Goal: Obtain resource: Download file/media

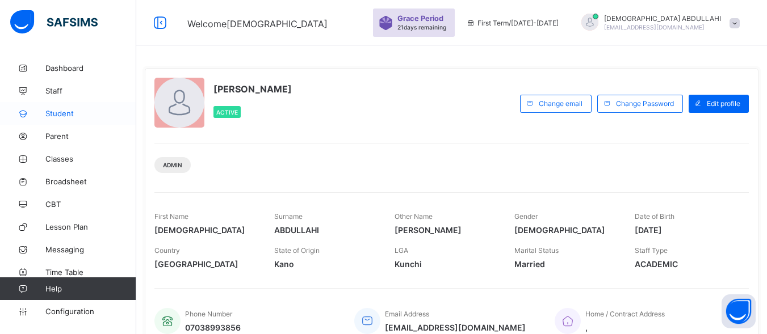
click at [68, 119] on link "Student" at bounding box center [68, 113] width 136 height 23
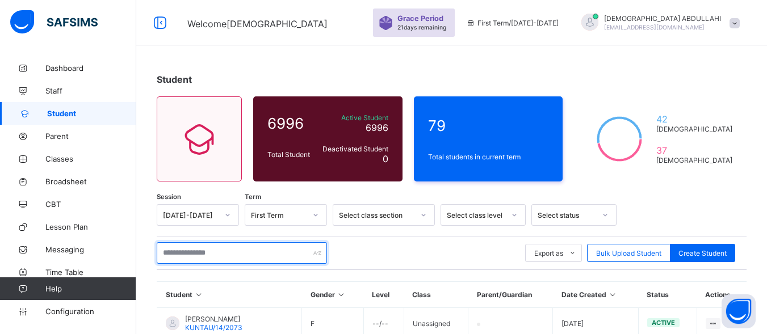
click at [234, 250] on input "text" at bounding box center [242, 253] width 170 height 22
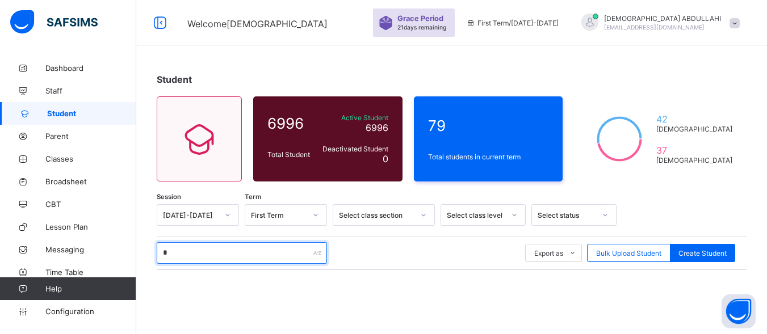
click at [203, 254] on input "*" at bounding box center [242, 253] width 170 height 22
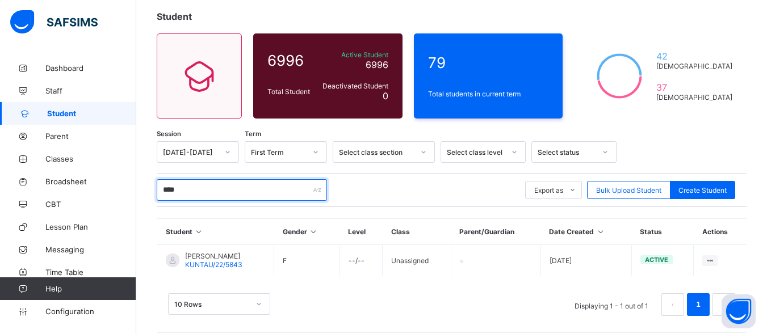
scroll to position [64, 0]
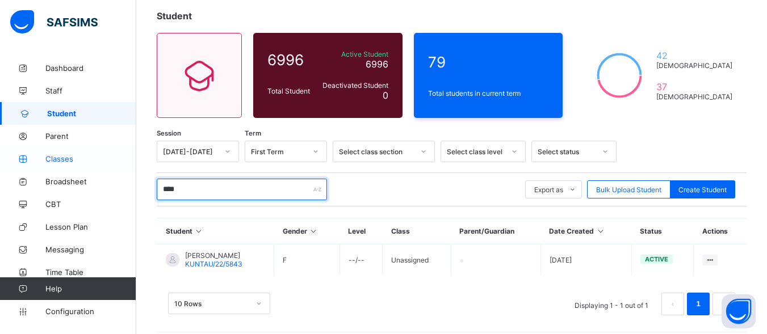
type input "****"
click at [69, 163] on span "Classes" at bounding box center [90, 158] width 91 height 9
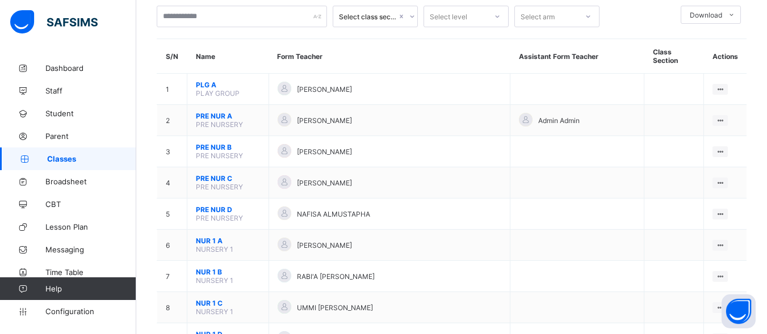
scroll to position [91, 0]
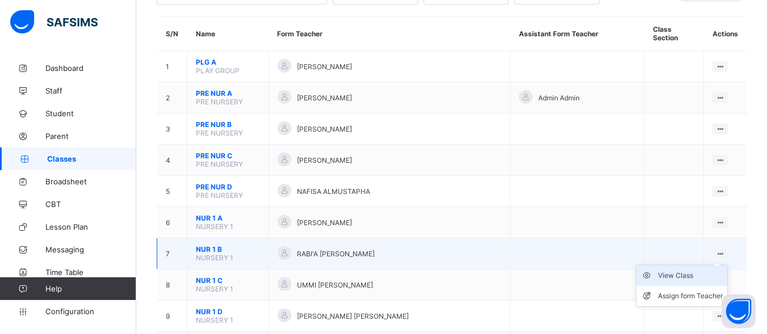
click at [685, 270] on div "View Class" at bounding box center [690, 275] width 65 height 11
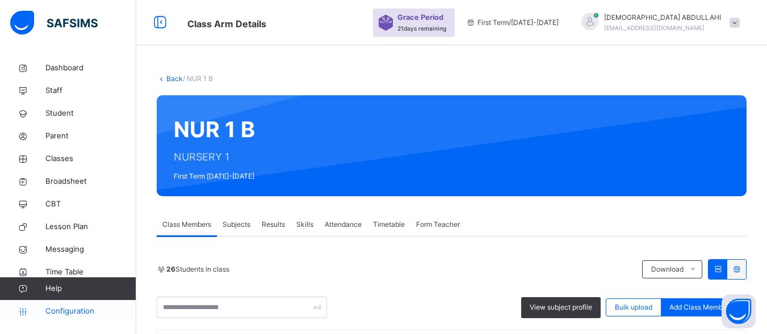
click at [81, 313] on span "Configuration" at bounding box center [90, 311] width 90 height 11
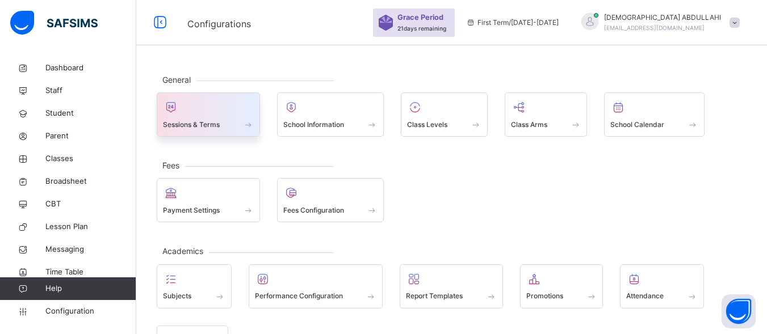
click at [228, 129] on div "Sessions & Terms" at bounding box center [208, 125] width 91 height 12
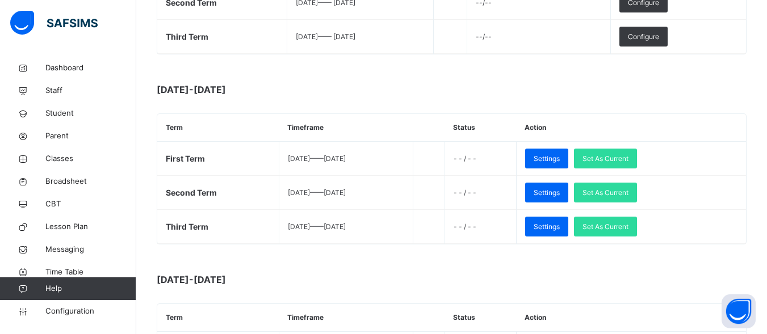
scroll to position [290, 0]
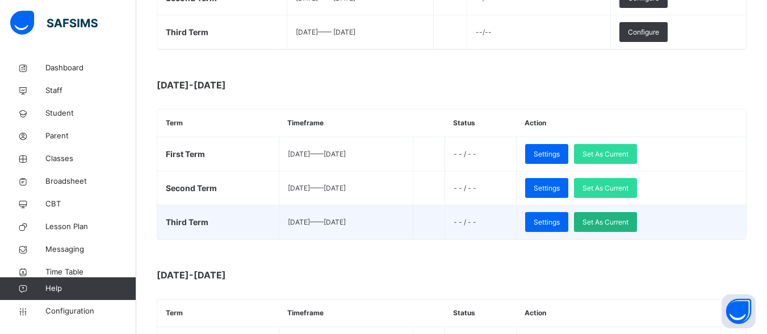
click at [629, 222] on span "Set As Current" at bounding box center [606, 222] width 46 height 10
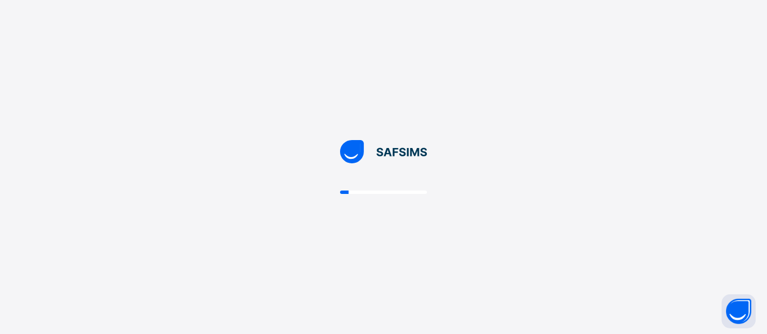
scroll to position [0, 0]
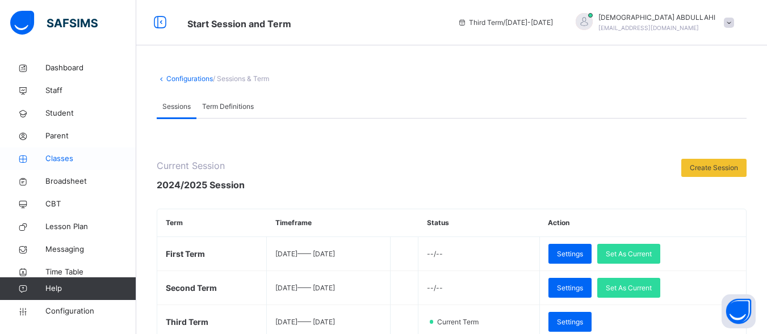
click at [73, 158] on span "Classes" at bounding box center [90, 158] width 91 height 11
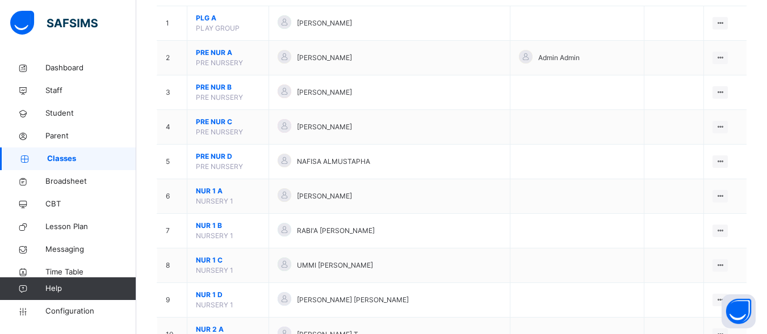
scroll to position [152, 0]
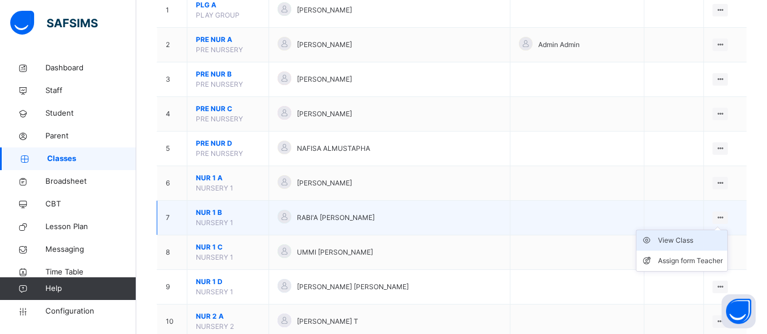
click at [686, 235] on div "View Class" at bounding box center [690, 240] width 65 height 11
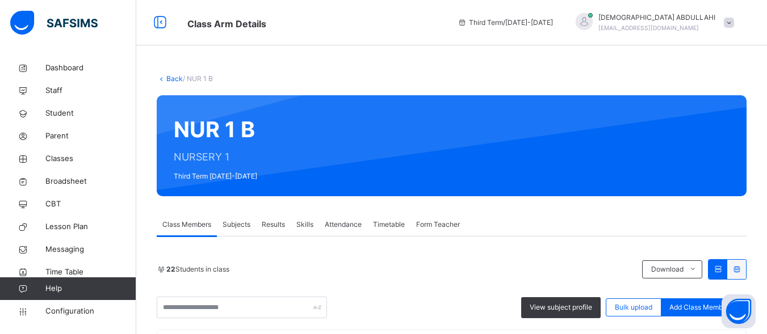
click at [168, 80] on link "Back" at bounding box center [174, 78] width 16 height 9
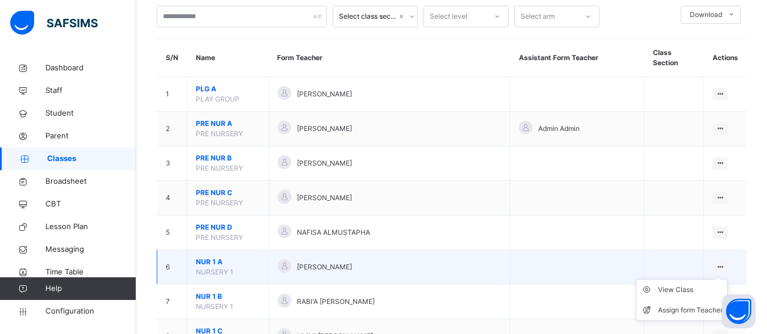
scroll to position [136, 0]
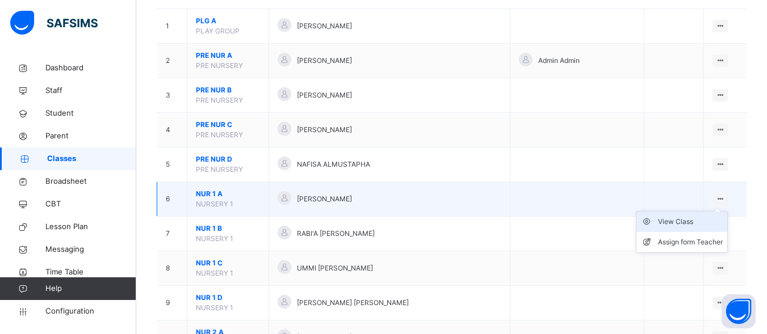
click at [681, 216] on div "View Class" at bounding box center [690, 221] width 65 height 11
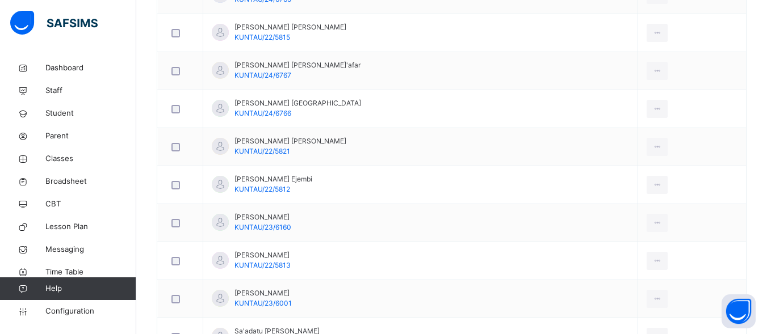
scroll to position [744, 0]
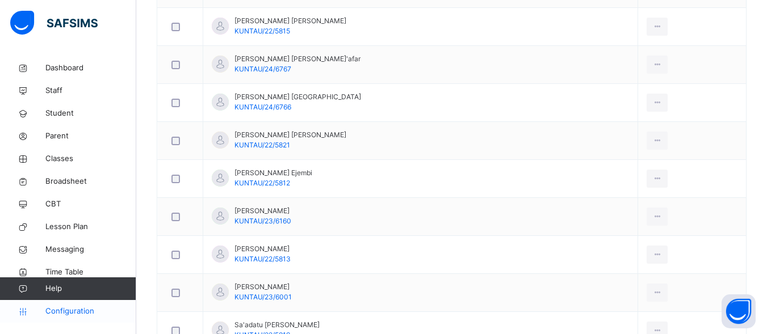
click at [76, 314] on span "Configuration" at bounding box center [90, 311] width 90 height 11
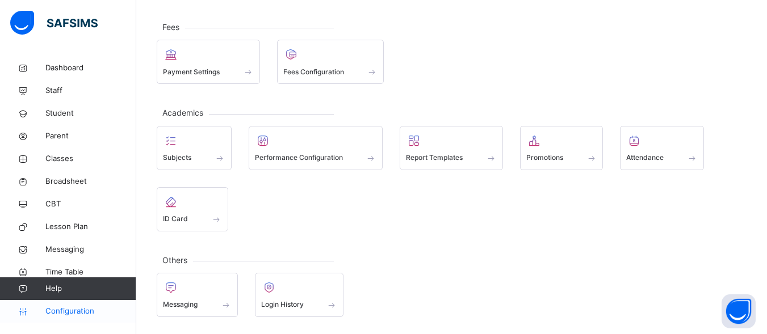
scroll to position [139, 0]
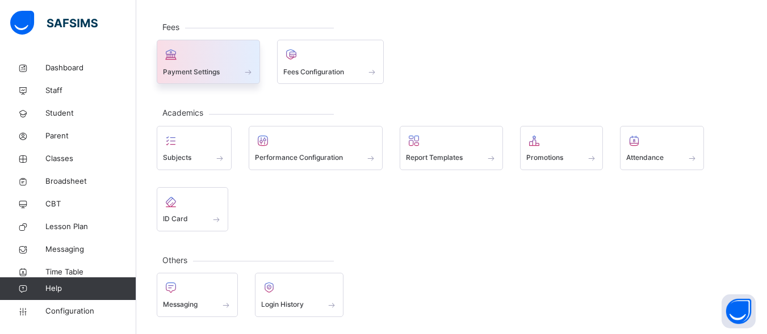
click at [217, 76] on span "Payment Settings" at bounding box center [191, 72] width 57 height 10
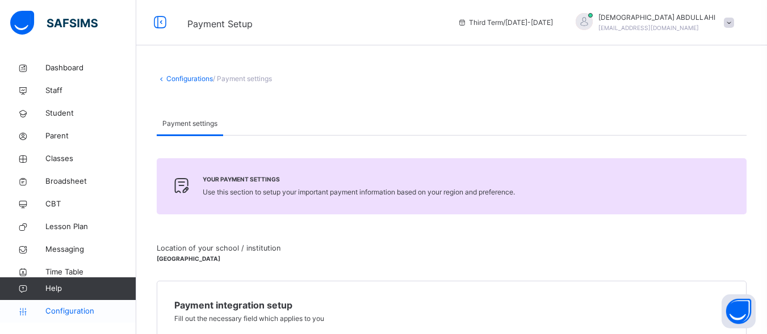
click at [82, 311] on span "Configuration" at bounding box center [90, 311] width 90 height 11
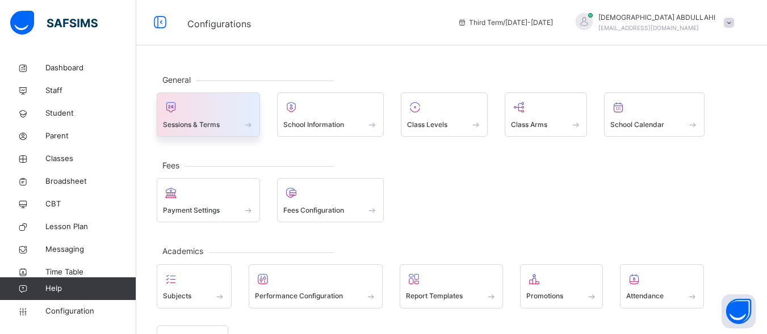
click at [242, 118] on span at bounding box center [208, 117] width 91 height 3
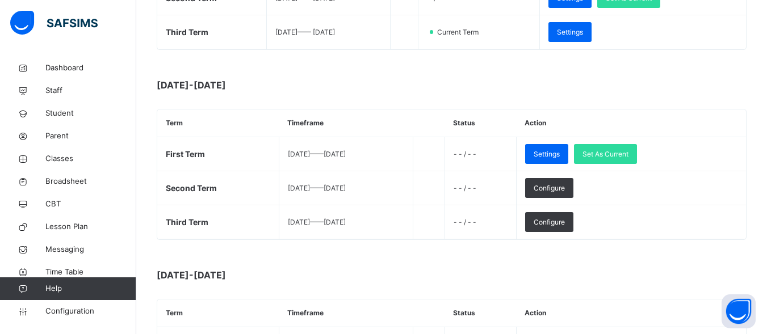
scroll to position [295, 0]
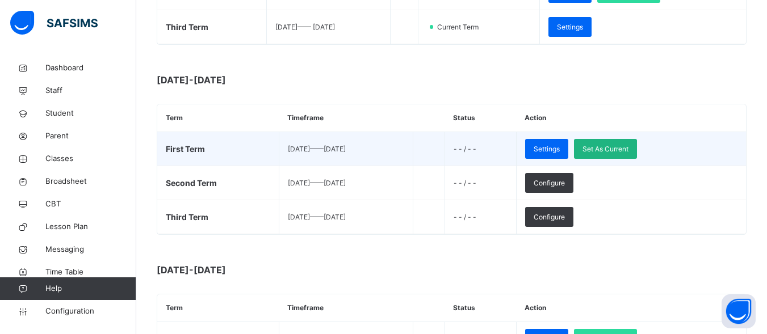
click at [629, 148] on span "Set As Current" at bounding box center [606, 149] width 46 height 10
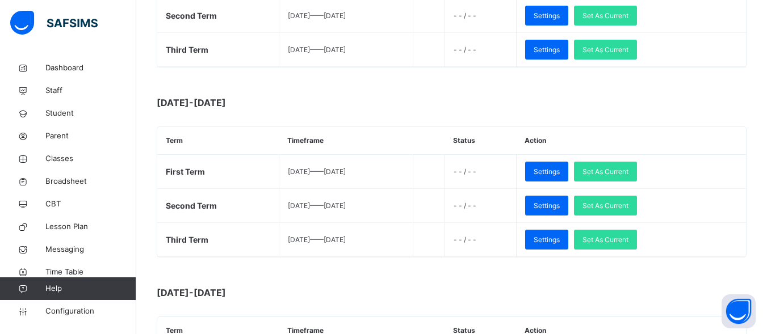
scroll to position [1409, 0]
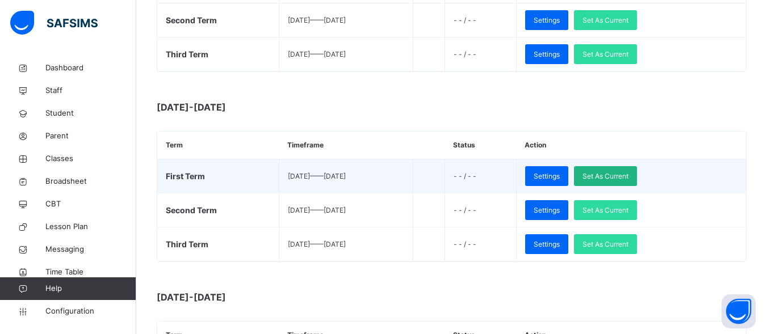
click at [629, 179] on span "Set As Current" at bounding box center [606, 176] width 46 height 10
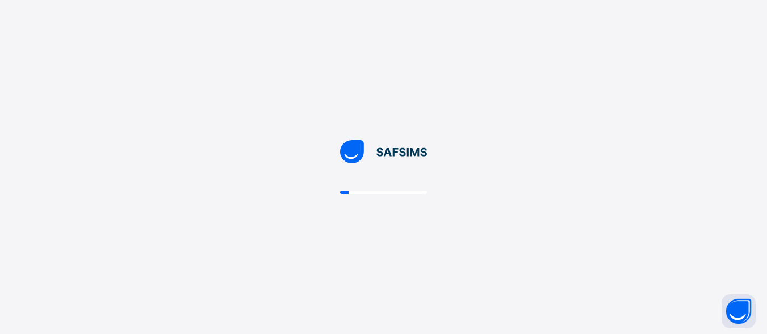
scroll to position [0, 0]
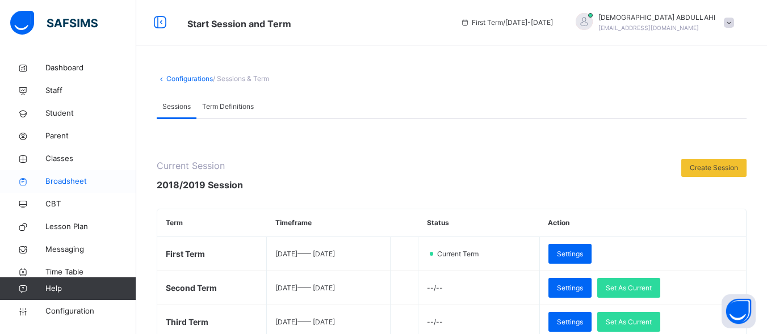
click at [71, 181] on span "Broadsheet" at bounding box center [90, 181] width 91 height 11
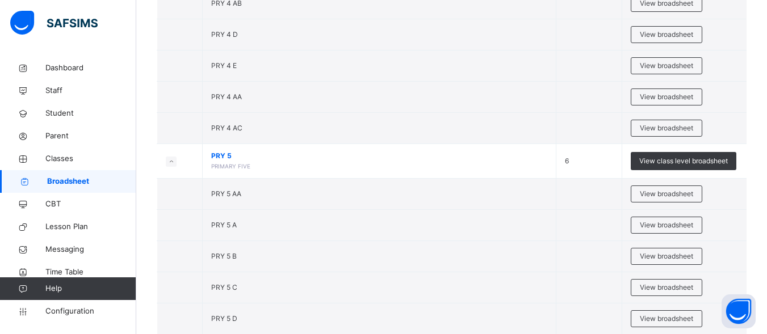
scroll to position [1748, 0]
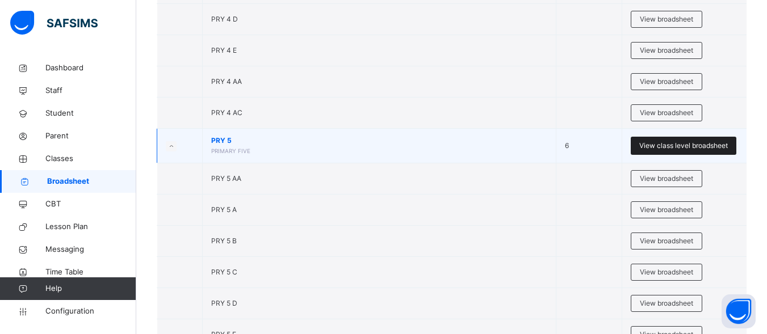
click at [685, 144] on span "View class level broadsheet" at bounding box center [683, 146] width 89 height 10
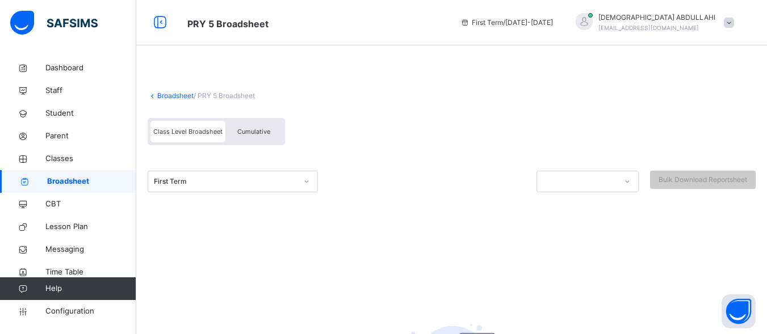
click at [266, 131] on span "Cumulative" at bounding box center [253, 132] width 33 height 8
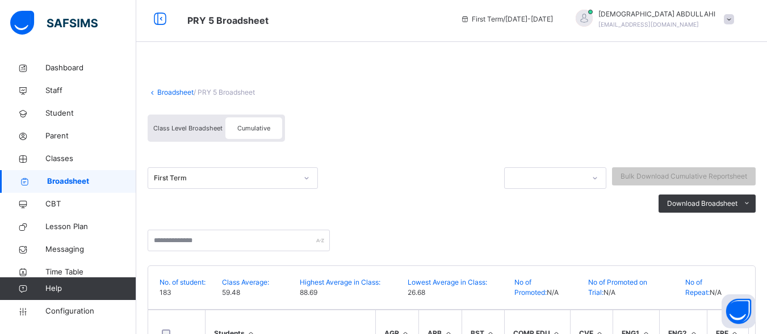
scroll to position [5, 0]
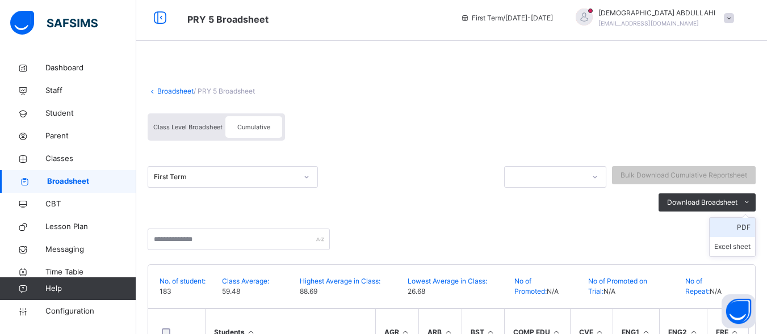
click at [751, 228] on li "PDF" at bounding box center [732, 227] width 45 height 19
click at [748, 229] on li "PDF" at bounding box center [732, 227] width 45 height 19
click at [743, 227] on li "PDF" at bounding box center [732, 227] width 45 height 19
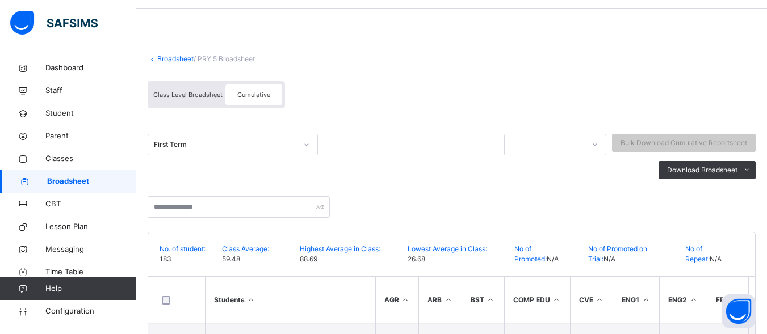
scroll to position [0, 0]
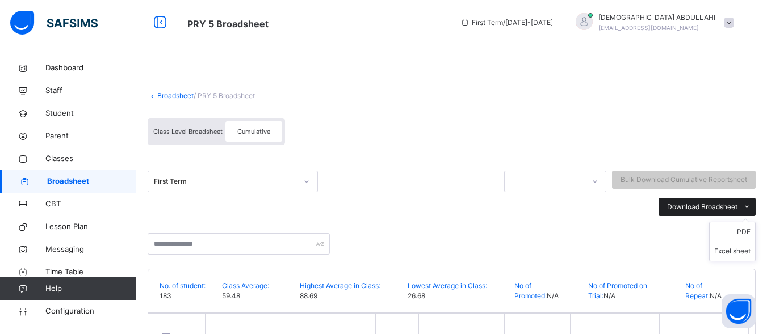
click at [707, 204] on span "Download Broadsheet" at bounding box center [702, 207] width 70 height 10
click at [751, 208] on icon at bounding box center [747, 207] width 9 height 9
click at [752, 229] on li "PDF" at bounding box center [732, 232] width 45 height 19
click at [168, 95] on link "Broadsheet" at bounding box center [175, 95] width 36 height 9
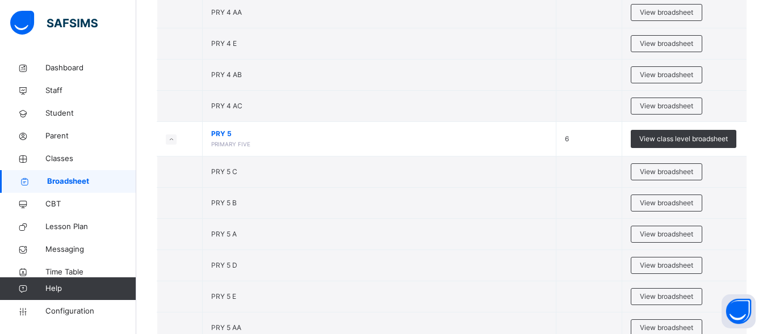
scroll to position [2047, 0]
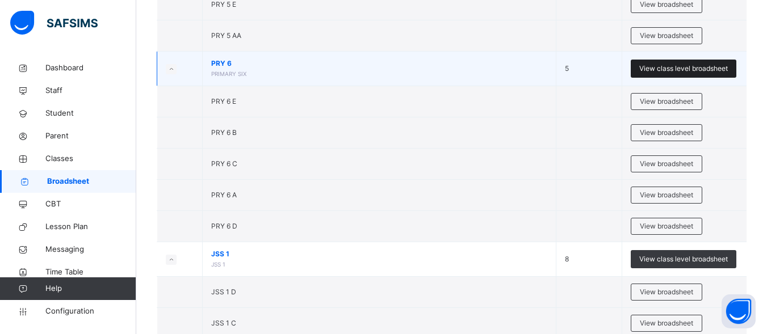
click at [687, 66] on span "View class level broadsheet" at bounding box center [683, 69] width 89 height 10
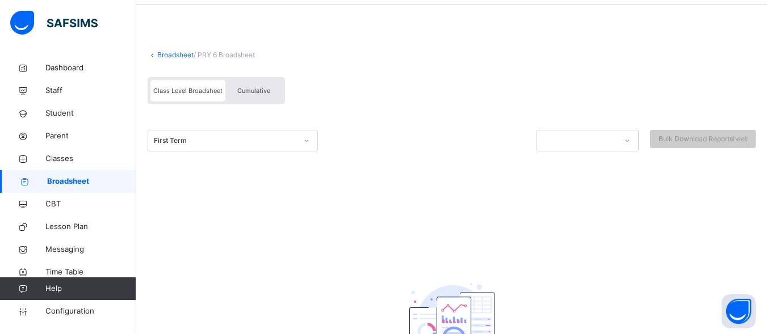
scroll to position [41, 0]
click at [254, 87] on span "Cumulative" at bounding box center [253, 91] width 33 height 8
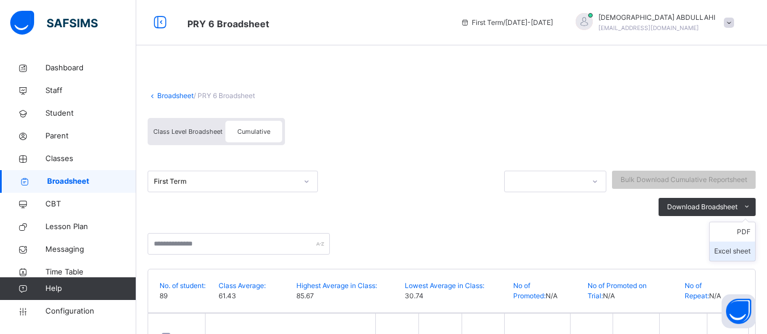
click at [734, 249] on li "Excel sheet" at bounding box center [732, 251] width 45 height 19
click at [0, 0] on li "PDF" at bounding box center [0, 0] width 0 height 0
click at [656, 242] on div at bounding box center [452, 238] width 608 height 33
click at [747, 231] on li "PDF" at bounding box center [732, 232] width 45 height 19
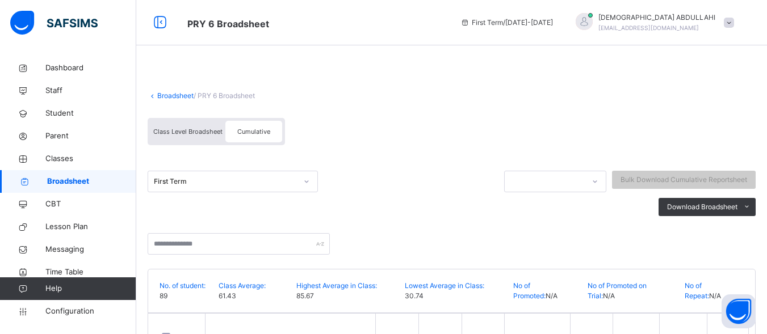
click at [560, 240] on div at bounding box center [452, 238] width 608 height 33
click at [174, 96] on link "Broadsheet" at bounding box center [175, 95] width 36 height 9
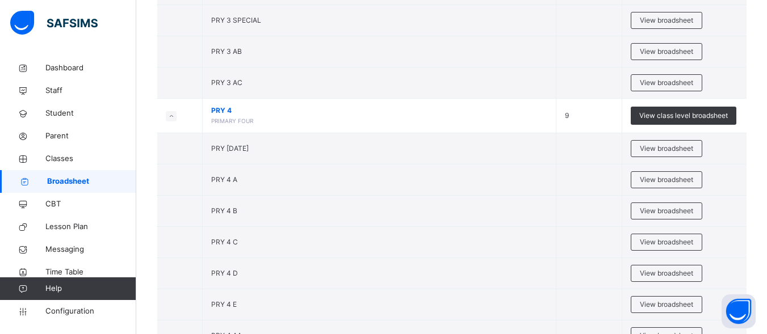
scroll to position [1755, 0]
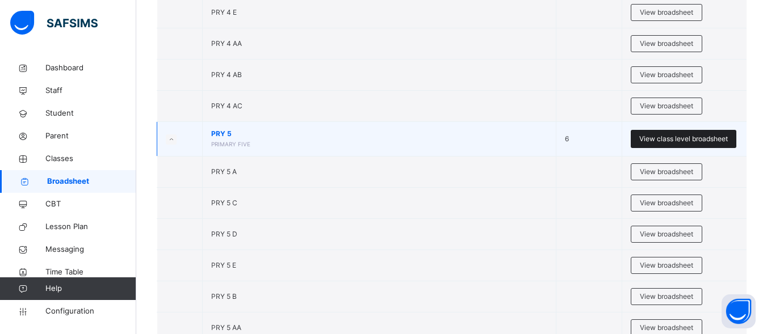
click at [690, 141] on span "View class level broadsheet" at bounding box center [683, 139] width 89 height 10
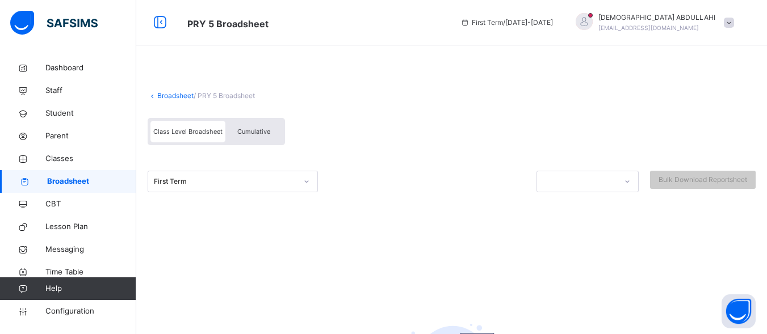
click at [257, 132] on span "Cumulative" at bounding box center [253, 132] width 33 height 8
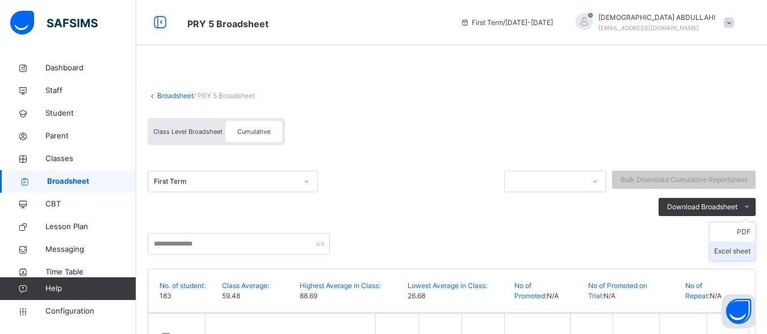
click at [744, 248] on li "Excel sheet" at bounding box center [732, 251] width 45 height 19
click at [641, 243] on div at bounding box center [452, 238] width 608 height 33
